Goal: Transaction & Acquisition: Purchase product/service

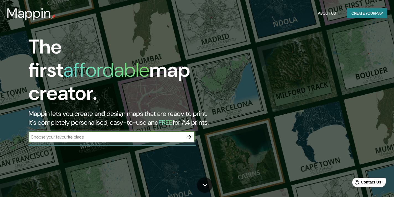
click at [72, 134] on input "text" at bounding box center [105, 137] width 155 height 6
type input "popayan"
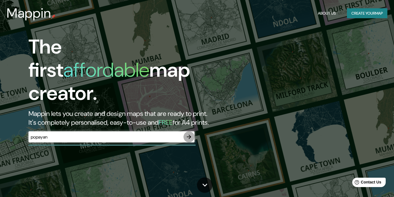
click at [190, 135] on icon "button" at bounding box center [189, 137] width 4 height 4
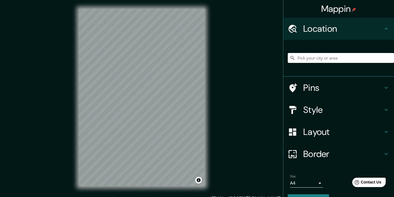
click at [321, 60] on input "Pick your city or area" at bounding box center [340, 58] width 106 height 10
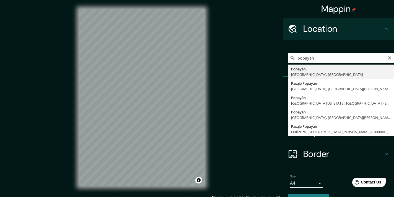
type input "Popayán, [GEOGRAPHIC_DATA], [GEOGRAPHIC_DATA]"
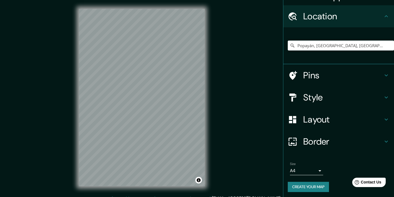
click at [331, 73] on h4 "Pins" at bounding box center [343, 75] width 80 height 11
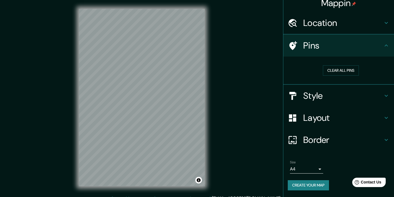
scroll to position [4, 0]
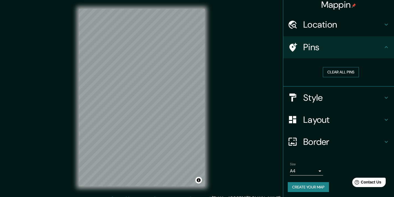
click at [332, 72] on button "Clear all pins" at bounding box center [341, 72] width 36 height 10
click at [383, 45] on icon at bounding box center [386, 47] width 7 height 7
click at [383, 46] on icon at bounding box center [386, 47] width 7 height 7
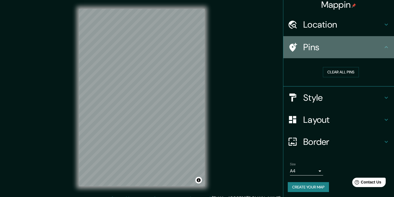
click at [383, 46] on icon at bounding box center [386, 47] width 7 height 7
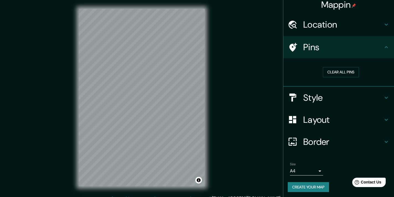
click at [385, 47] on div "Pins" at bounding box center [338, 47] width 111 height 22
click at [383, 97] on icon at bounding box center [386, 98] width 7 height 7
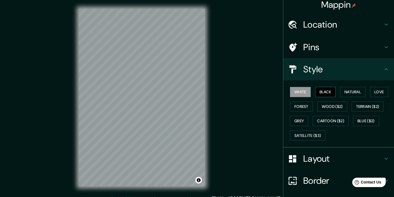
click at [320, 91] on button "Black" at bounding box center [325, 92] width 21 height 10
click at [356, 90] on button "Natural" at bounding box center [352, 92] width 25 height 10
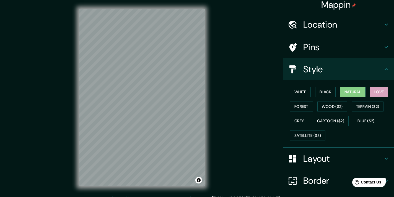
click at [375, 91] on button "Love" at bounding box center [379, 92] width 18 height 10
click at [303, 107] on button "Forest" at bounding box center [301, 107] width 23 height 10
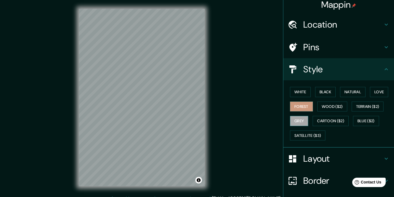
click at [294, 121] on button "Grey" at bounding box center [299, 121] width 18 height 10
click at [323, 119] on button "Cartoon ($2)" at bounding box center [330, 121] width 36 height 10
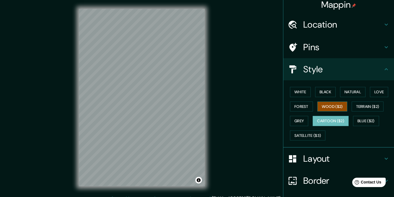
click at [325, 106] on button "Wood ($2)" at bounding box center [332, 107] width 30 height 10
click at [357, 106] on button "Terrain ($2)" at bounding box center [367, 107] width 32 height 10
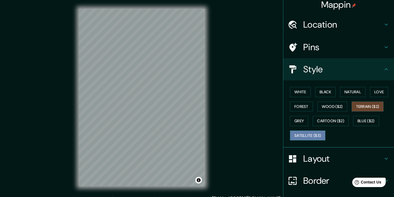
click at [302, 135] on button "Satellite ($3)" at bounding box center [307, 136] width 35 height 10
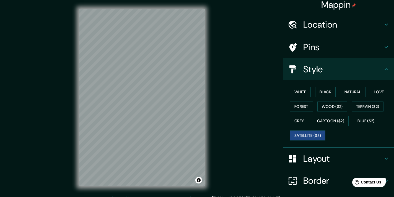
click at [77, 118] on div "© Mapbox © OpenStreetMap Improve this map © Maxar" at bounding box center [141, 97] width 143 height 195
click at [242, 99] on div "Mappin Location [GEOGRAPHIC_DATA], [GEOGRAPHIC_DATA], [GEOGRAPHIC_DATA] Pins St…" at bounding box center [197, 102] width 394 height 204
click at [295, 89] on button "White" at bounding box center [300, 92] width 21 height 10
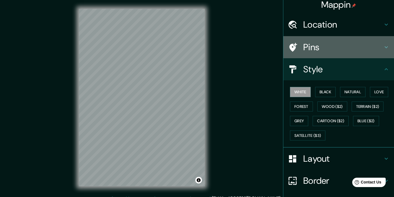
click at [333, 47] on h4 "Pins" at bounding box center [343, 47] width 80 height 11
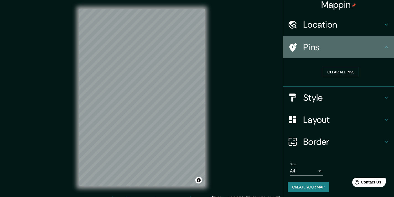
click at [333, 47] on h4 "Pins" at bounding box center [343, 47] width 80 height 11
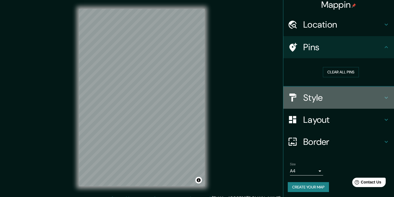
click at [308, 101] on h4 "Style" at bounding box center [343, 97] width 80 height 11
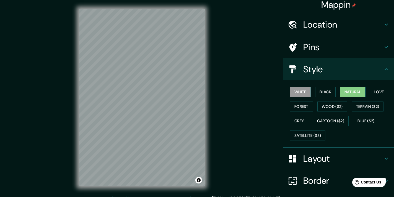
click at [351, 93] on button "Natural" at bounding box center [352, 92] width 25 height 10
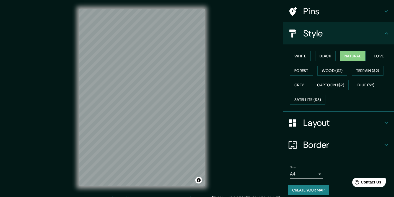
click at [341, 123] on h4 "Layout" at bounding box center [343, 122] width 80 height 11
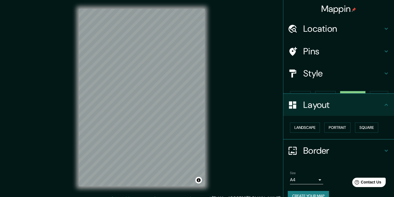
scroll to position [0, 0]
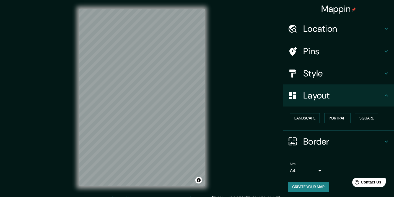
click at [305, 119] on button "Landscape" at bounding box center [305, 118] width 30 height 10
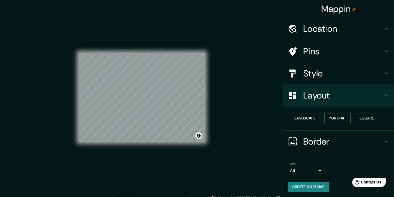
click at [330, 117] on button "Portrait" at bounding box center [337, 118] width 26 height 10
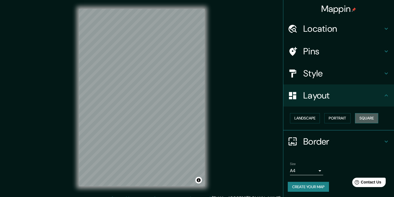
click at [366, 117] on button "Square" at bounding box center [366, 118] width 23 height 10
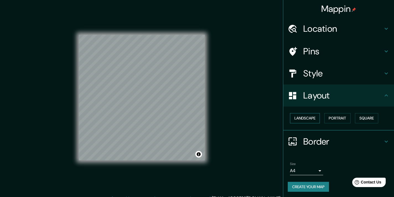
click at [302, 117] on button "Landscape" at bounding box center [305, 118] width 30 height 10
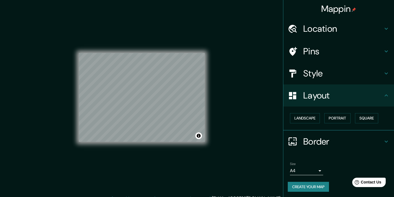
click at [146, 159] on div "© Mapbox © OpenStreetMap Improve this map" at bounding box center [142, 98] width 126 height 178
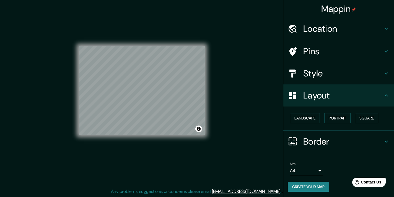
scroll to position [7, 0]
click at [383, 139] on icon at bounding box center [386, 141] width 7 height 7
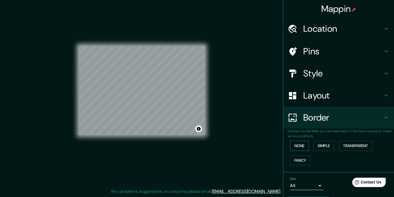
click at [293, 144] on button "None" at bounding box center [299, 146] width 19 height 10
click at [316, 146] on button "Simple" at bounding box center [323, 146] width 21 height 10
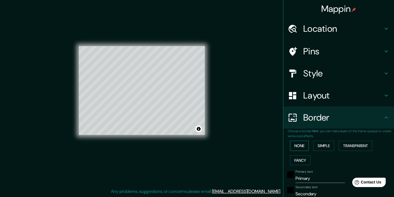
click at [294, 145] on button "None" at bounding box center [299, 146] width 19 height 10
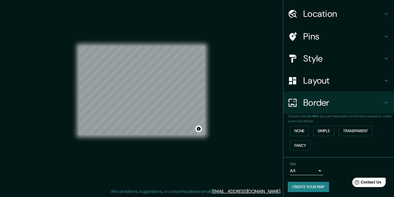
click at [313, 168] on body "Mappin Location [GEOGRAPHIC_DATA], [GEOGRAPHIC_DATA], [GEOGRAPHIC_DATA] Pins St…" at bounding box center [197, 91] width 394 height 197
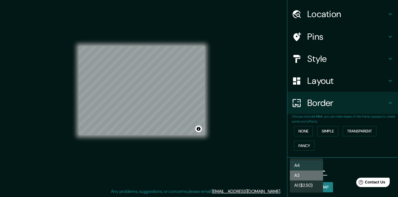
click at [303, 173] on li "A3" at bounding box center [306, 176] width 33 height 10
click at [298, 168] on body "Mappin Location [GEOGRAPHIC_DATA], [GEOGRAPHIC_DATA], [GEOGRAPHIC_DATA] Pins St…" at bounding box center [199, 91] width 398 height 197
click at [302, 166] on li "A4" at bounding box center [306, 166] width 33 height 10
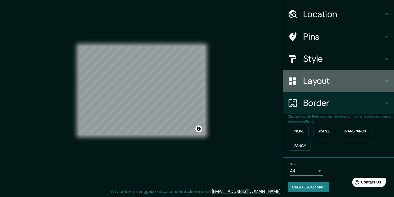
click at [318, 80] on h4 "Layout" at bounding box center [343, 80] width 80 height 11
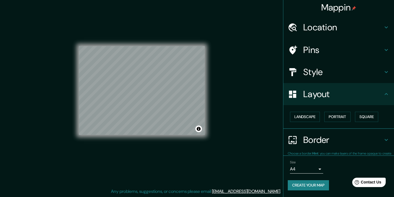
scroll to position [0, 0]
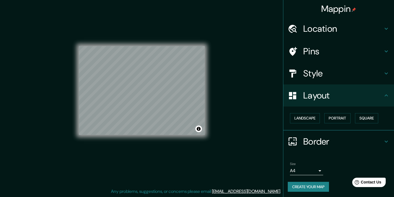
click at [319, 70] on h4 "Style" at bounding box center [343, 73] width 80 height 11
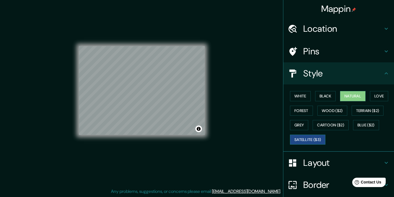
click at [301, 137] on button "Satellite ($3)" at bounding box center [307, 140] width 35 height 10
click at [361, 124] on button "Blue ($2)" at bounding box center [366, 125] width 26 height 10
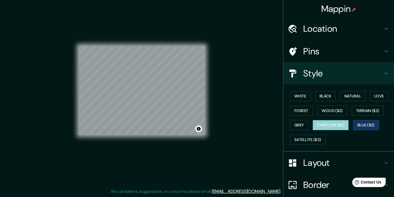
click at [336, 124] on button "Cartoon ($2)" at bounding box center [330, 125] width 36 height 10
click at [298, 125] on button "Grey" at bounding box center [299, 125] width 18 height 10
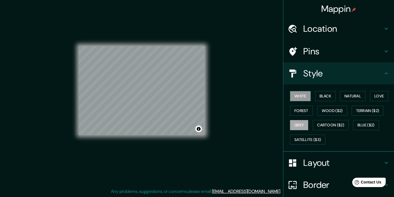
click at [293, 97] on button "White" at bounding box center [300, 96] width 21 height 10
click at [320, 97] on button "Black" at bounding box center [325, 96] width 21 height 10
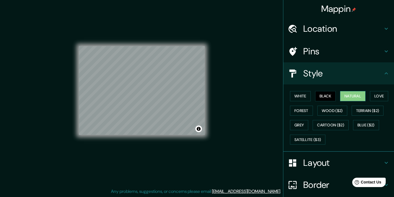
click at [346, 95] on button "Natural" at bounding box center [352, 96] width 25 height 10
click at [375, 95] on button "Love" at bounding box center [379, 96] width 18 height 10
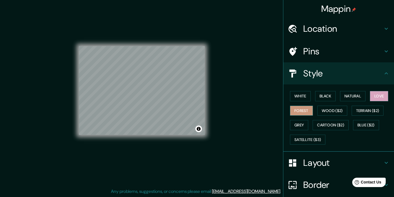
click at [298, 109] on button "Forest" at bounding box center [301, 111] width 23 height 10
click at [78, 98] on div "© Mapbox © OpenStreetMap Improve this map" at bounding box center [141, 90] width 143 height 195
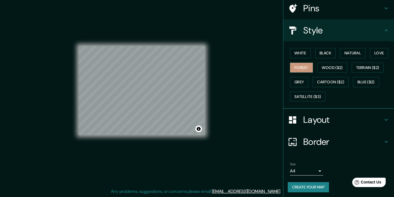
scroll to position [43, 0]
click at [305, 187] on button "Create your map" at bounding box center [307, 188] width 41 height 10
click at [300, 185] on button "Create your map" at bounding box center [307, 188] width 41 height 10
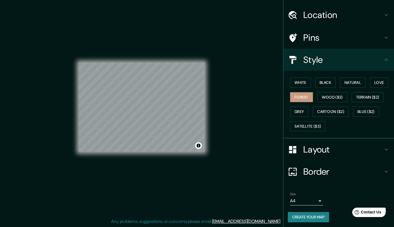
scroll to position [14, 0]
click at [308, 197] on button "Create your map" at bounding box center [308, 217] width 41 height 10
click at [198, 146] on button "Toggle attribution" at bounding box center [198, 145] width 7 height 7
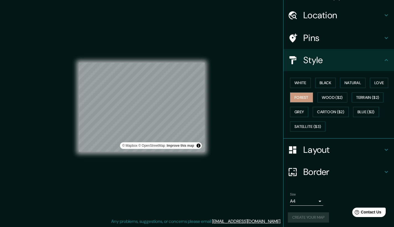
click at [228, 144] on div "Mappin Location [GEOGRAPHIC_DATA], [GEOGRAPHIC_DATA], [GEOGRAPHIC_DATA] Pins St…" at bounding box center [197, 111] width 394 height 231
click at [198, 146] on button "Toggle attribution" at bounding box center [198, 145] width 7 height 7
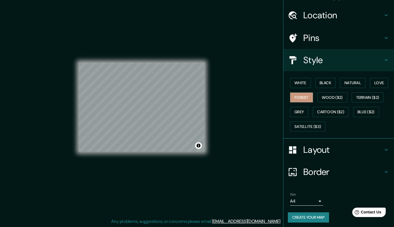
scroll to position [4, 0]
click at [339, 172] on h4 "Border" at bounding box center [343, 171] width 80 height 11
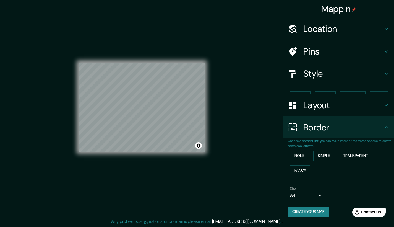
scroll to position [0, 0]
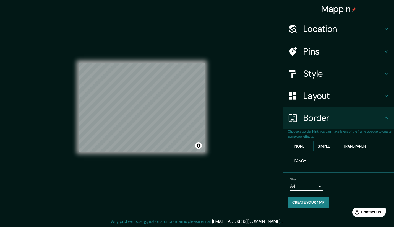
click at [298, 148] on button "None" at bounding box center [299, 146] width 19 height 10
click at [298, 144] on button "None" at bounding box center [299, 146] width 19 height 10
click at [298, 159] on button "Fancy" at bounding box center [300, 161] width 20 height 10
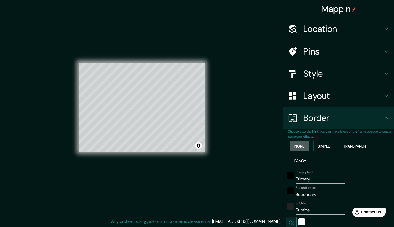
click at [292, 145] on button "None" at bounding box center [299, 146] width 19 height 10
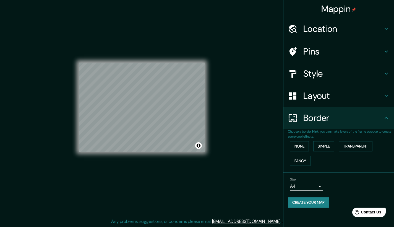
click at [307, 197] on button "Create your map" at bounding box center [308, 202] width 41 height 10
click at [307, 197] on div "Create your map" at bounding box center [339, 202] width 102 height 10
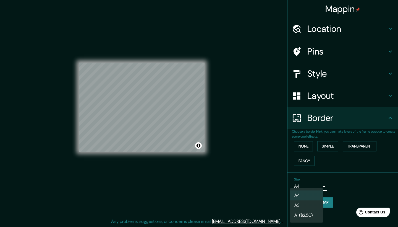
click at [316, 185] on body "Mappin Location [GEOGRAPHIC_DATA], [GEOGRAPHIC_DATA], [GEOGRAPHIC_DATA] Pins St…" at bounding box center [199, 109] width 398 height 227
click at [298, 197] on li "A3" at bounding box center [306, 205] width 33 height 10
type input "a4"
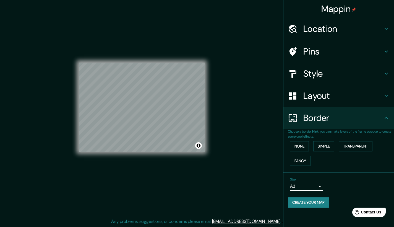
click at [300, 197] on button "Create your map" at bounding box center [308, 202] width 41 height 10
click at [383, 50] on icon at bounding box center [386, 51] width 7 height 7
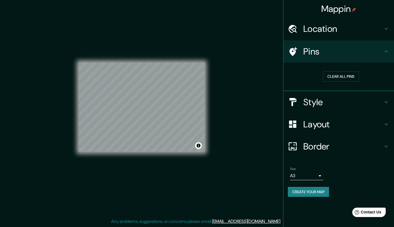
click at [383, 50] on icon at bounding box center [386, 51] width 7 height 7
click at [343, 75] on button "Clear all pins" at bounding box center [341, 76] width 36 height 10
click at [383, 101] on icon at bounding box center [386, 102] width 7 height 7
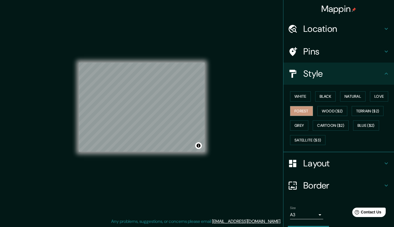
click at [383, 161] on icon at bounding box center [386, 163] width 7 height 7
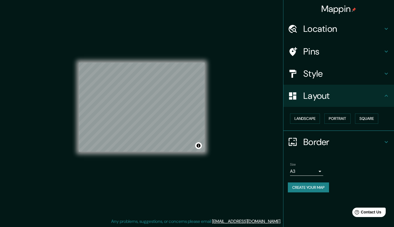
click at [304, 184] on button "Create your map" at bounding box center [308, 187] width 41 height 10
click at [305, 187] on div "Create your map" at bounding box center [339, 187] width 102 height 10
